Goal: Information Seeking & Learning: Learn about a topic

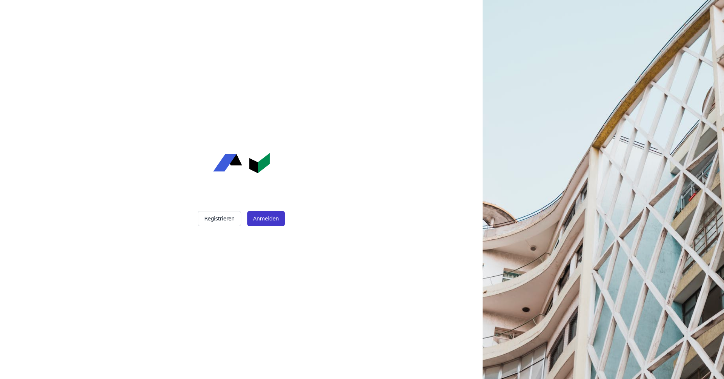
click at [270, 217] on button "Anmelden" at bounding box center [266, 218] width 38 height 15
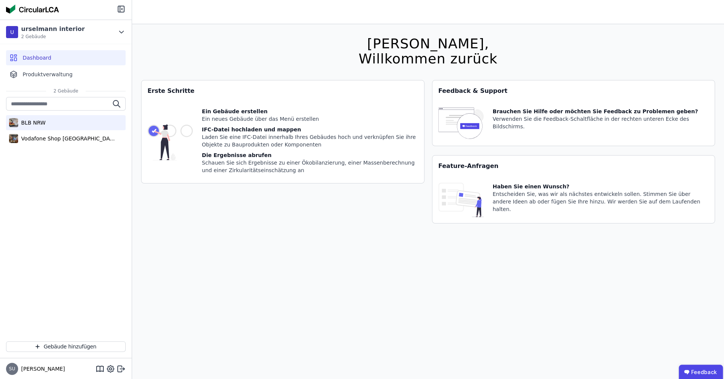
click at [42, 123] on div "BLB NRW" at bounding box center [32, 123] width 28 height 8
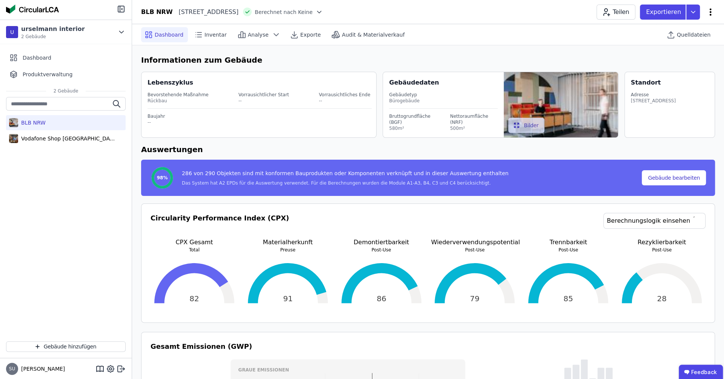
click at [708, 10] on icon at bounding box center [710, 12] width 9 height 9
click at [389, 60] on h6 "Informationen zum Gebäude" at bounding box center [428, 59] width 574 height 11
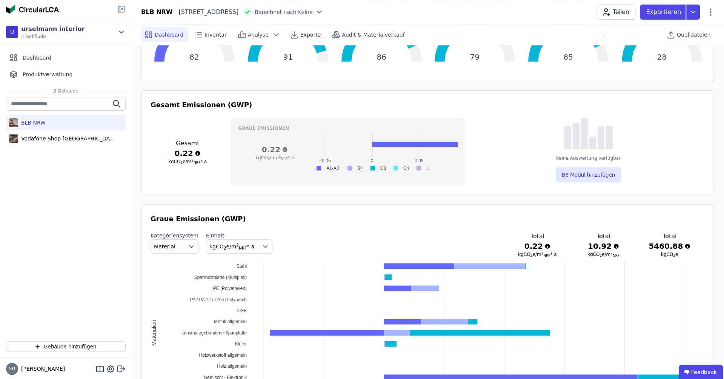
scroll to position [240, 0]
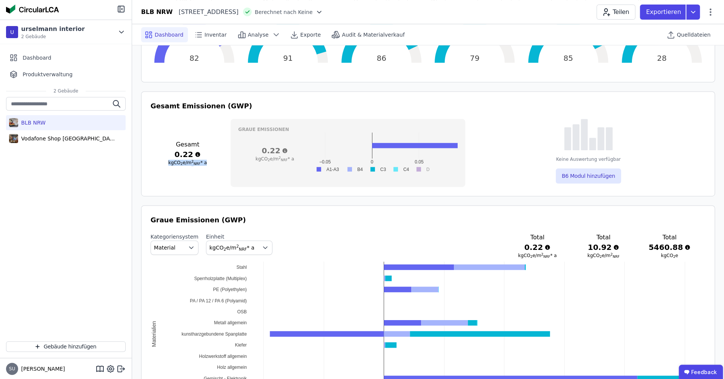
drag, startPoint x: 167, startPoint y: 163, endPoint x: 204, endPoint y: 163, distance: 37.0
click at [205, 163] on h3 "kgCO 2 e/m 2 NRF * a" at bounding box center [188, 163] width 74 height 6
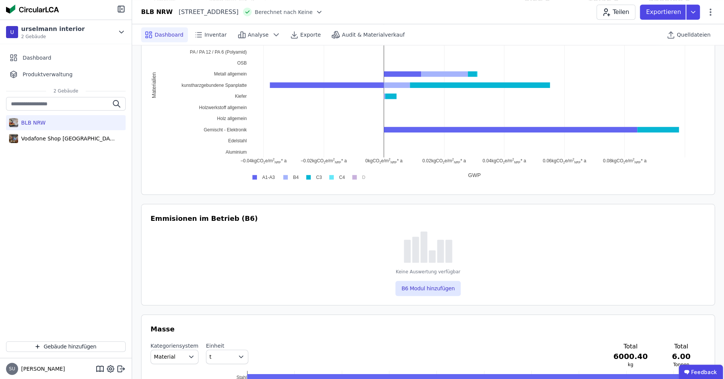
scroll to position [182, 0]
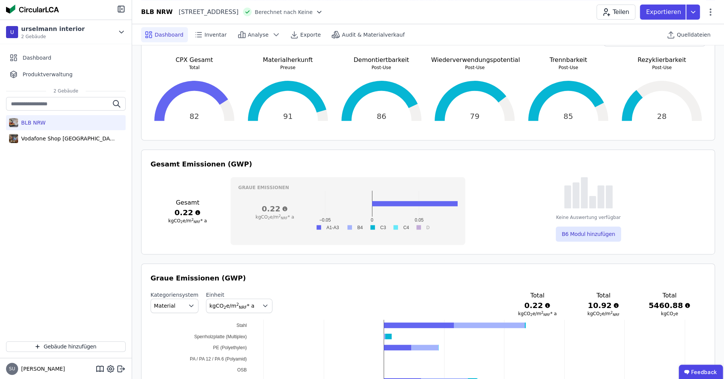
click at [214, 196] on div "Gesamt 0.22 kgCO 2 e/m 2 NRF * a" at bounding box center [188, 211] width 74 height 68
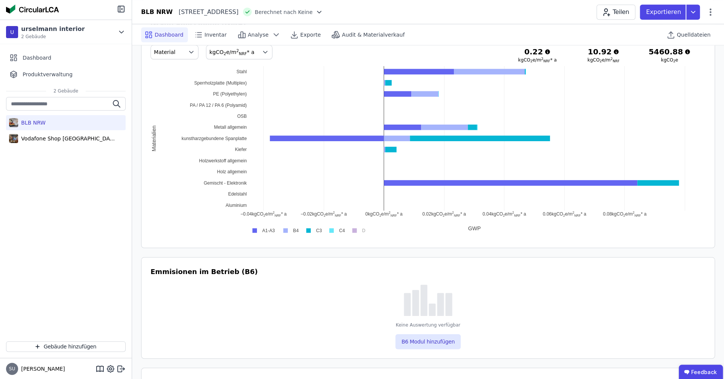
scroll to position [0, 0]
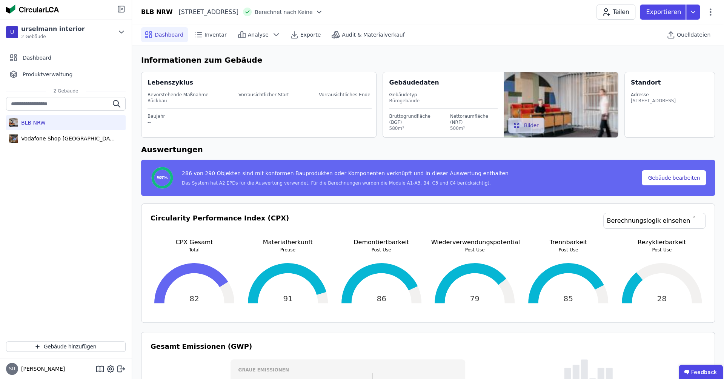
click at [556, 106] on img at bounding box center [561, 104] width 114 height 65
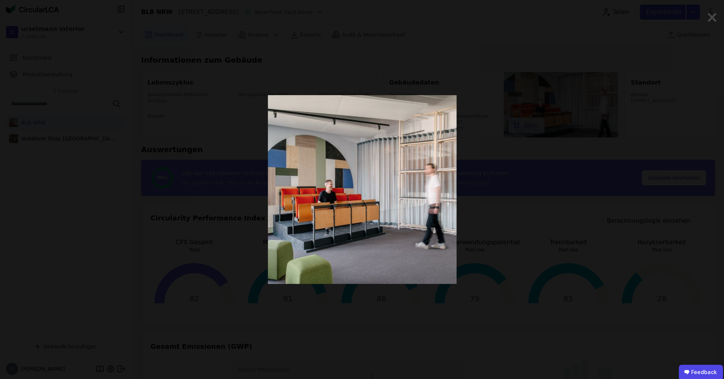
click at [102, 129] on div at bounding box center [362, 189] width 611 height 379
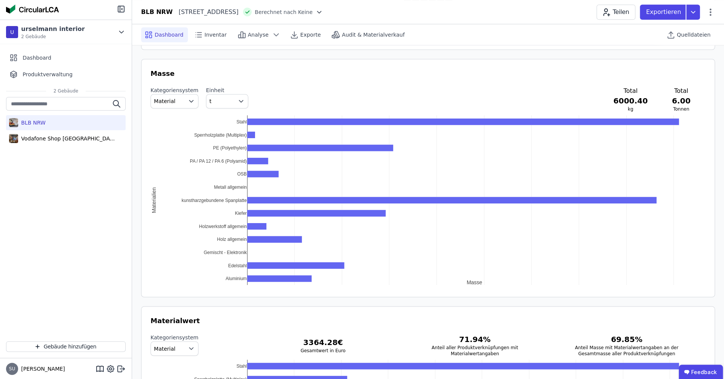
scroll to position [743, 0]
